Goal: Information Seeking & Learning: Learn about a topic

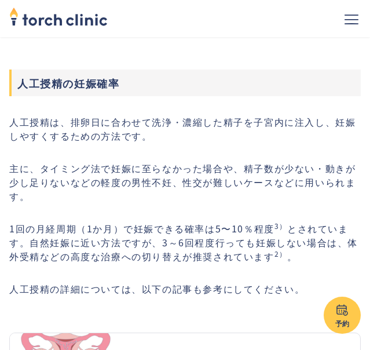
scroll to position [1273, 0]
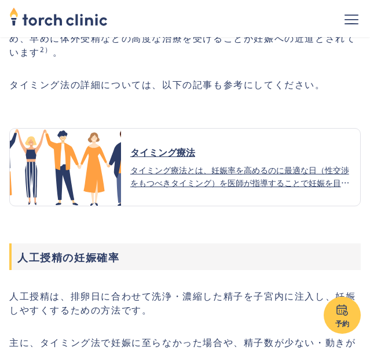
click at [171, 166] on div "タイミング療法とは、妊娠率を高めるのに最適な日（性交渉をもつべきタイミング）を医師が指導することで妊娠を目指す方法で、不妊治療の中では身体的、金銭的負担も少な…" at bounding box center [240, 175] width 221 height 25
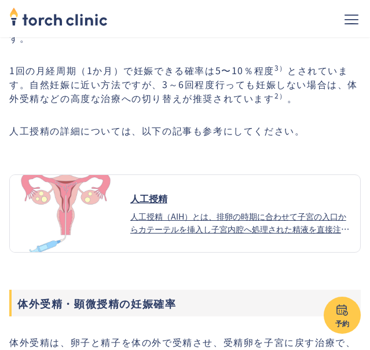
scroll to position [1621, 0]
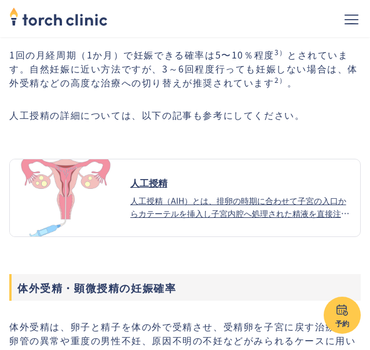
click at [201, 199] on div "人工授精（AIH）とは、排卵の時期に合わせて子宮の入口からカテーテルを挿入し子宮内腔へ処理された精液を直接注入する方法です。タイミング療法と異なる点は以下の通…" at bounding box center [240, 206] width 221 height 25
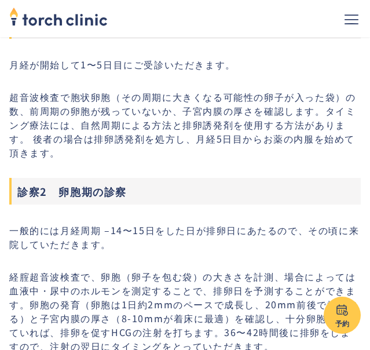
scroll to position [1505, 0]
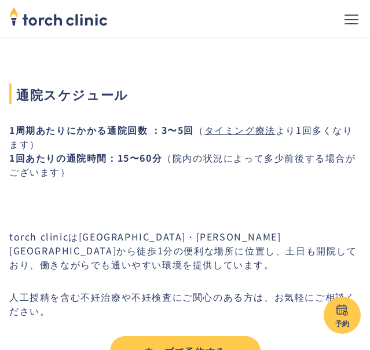
scroll to position [1679, 0]
